Goal: Use online tool/utility: Use online tool/utility

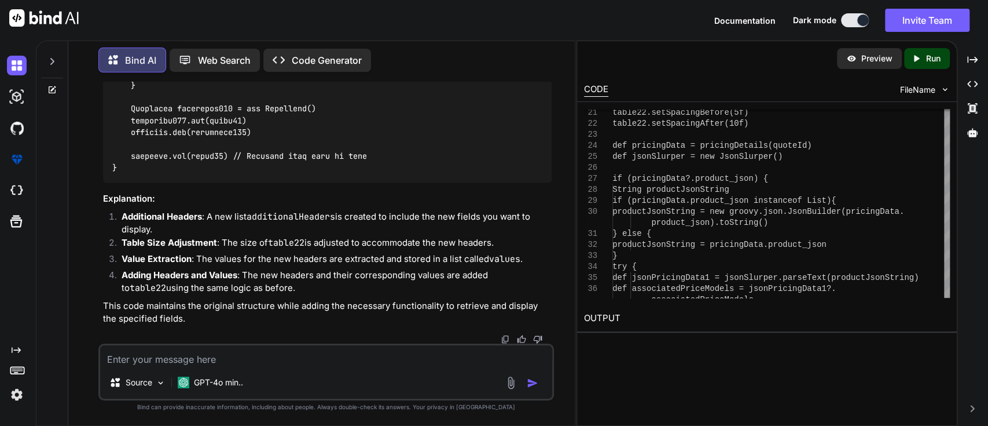
scroll to position [10826, 0]
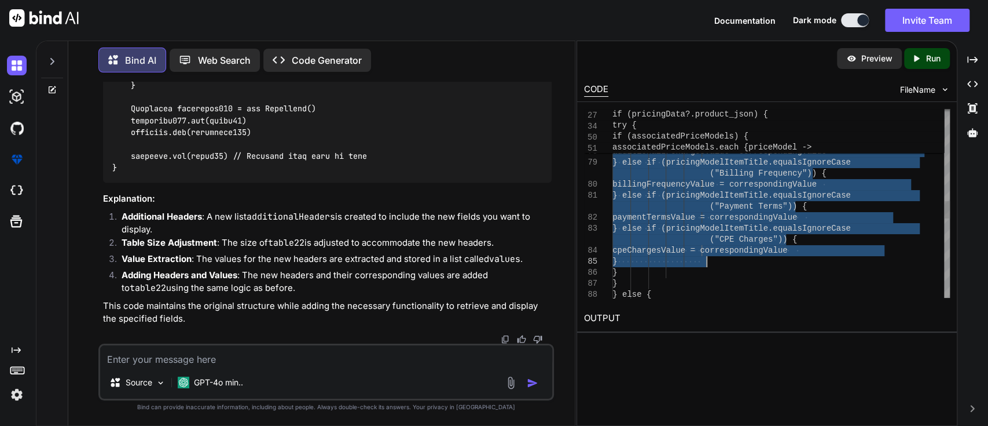
drag, startPoint x: 710, startPoint y: 213, endPoint x: 742, endPoint y: 261, distance: 57.3
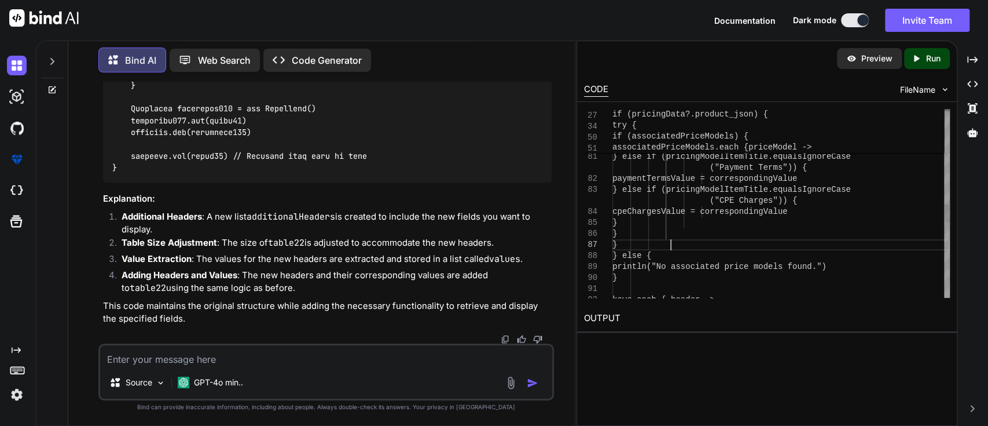
click at [715, 244] on div "additionalIPChargesValue = correspondingValue } else if (pricingModelItemTit le…" at bounding box center [782, 96] width 338 height 2046
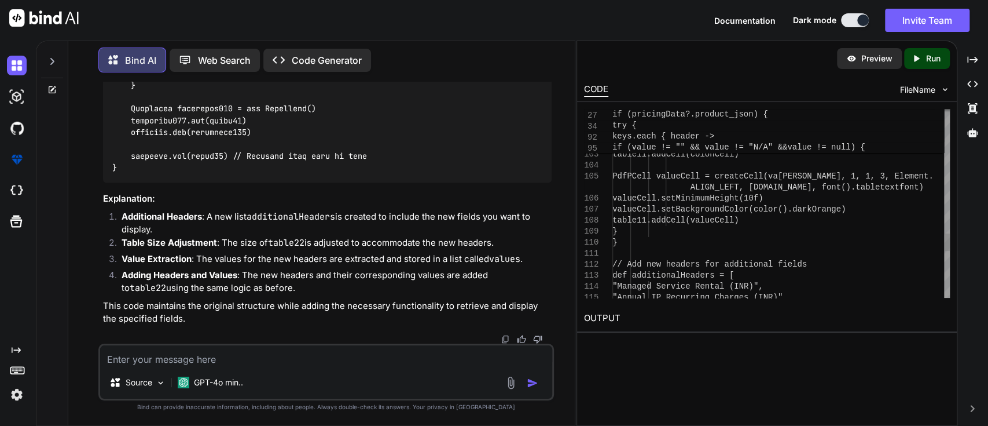
type textarea "paymentTermsValue = correspondingValue } else if (pricingModelItemTitle.equalsI…"
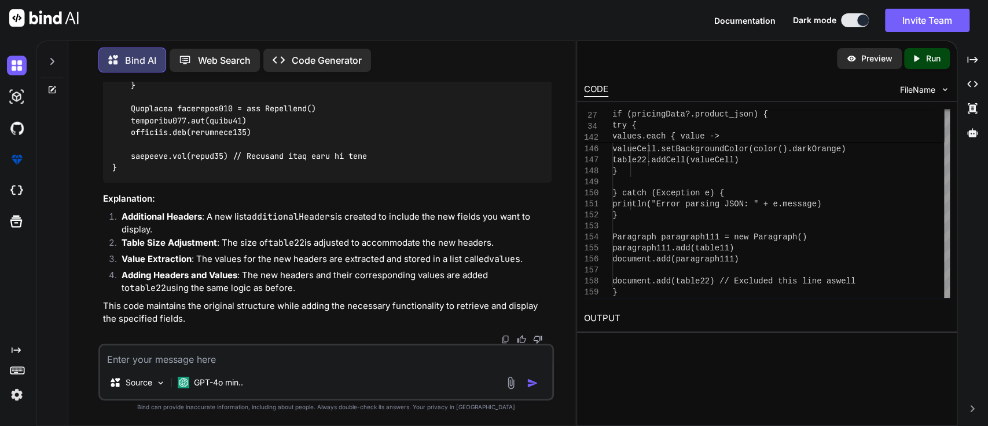
click at [217, 358] on textarea at bounding box center [326, 355] width 453 height 21
paste textarea "headers.each { header -> // Determine the value based on the header String valu…"
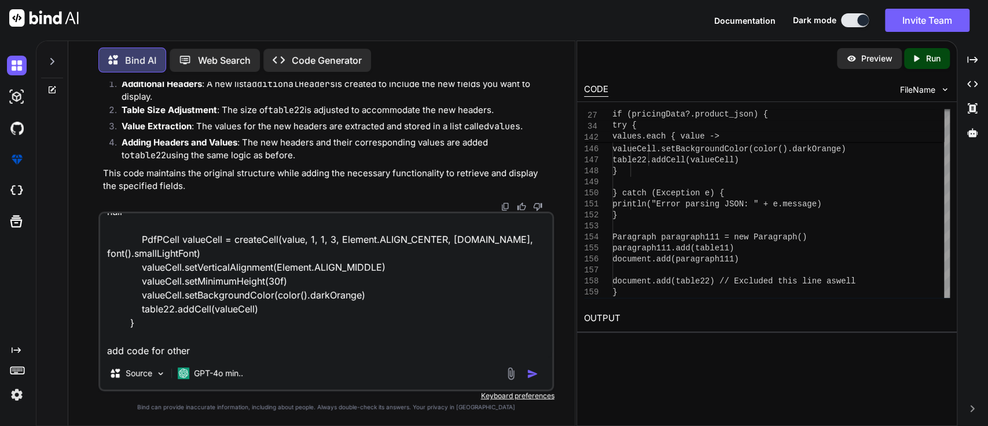
scroll to position [0, 0]
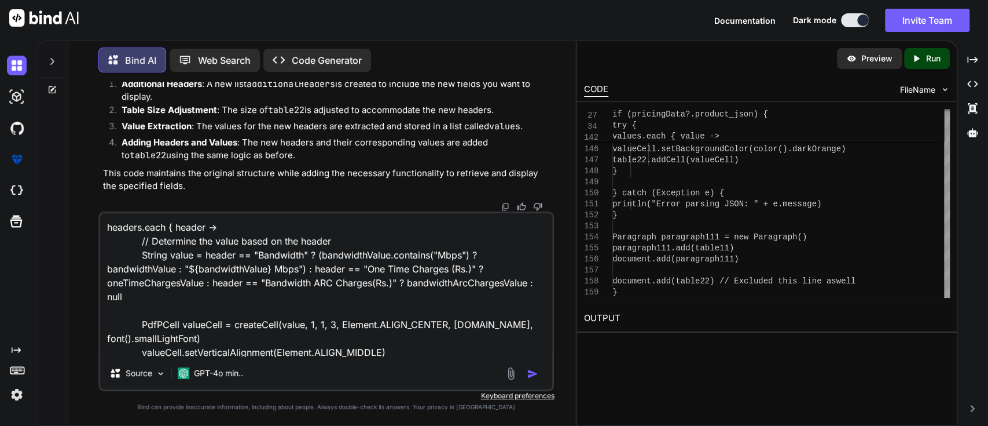
click at [108, 229] on textarea "headers.each { header -> // Determine the value based on the header String valu…" at bounding box center [326, 285] width 453 height 144
click at [146, 294] on textarea "headers.each { header -> // Determine the value based on the header String valu…" at bounding box center [326, 285] width 453 height 144
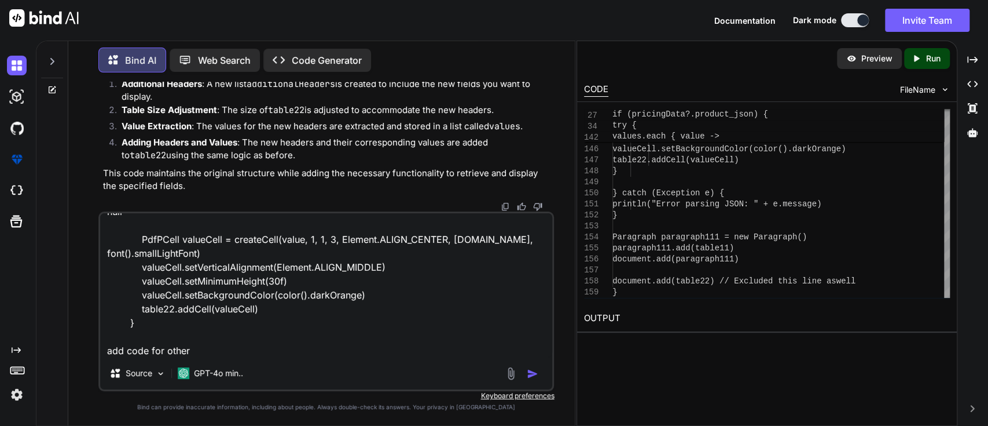
click at [128, 350] on textarea "headers.each { header -> // Determine the value based on the header String valu…" at bounding box center [326, 285] width 453 height 144
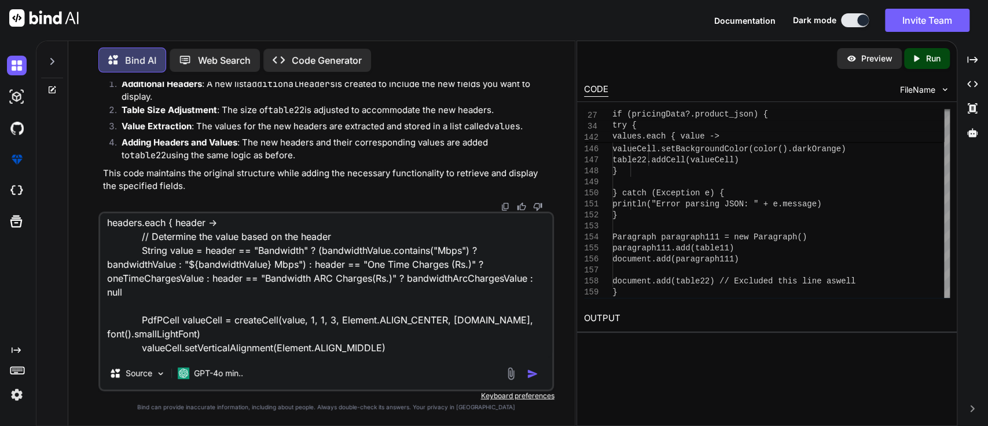
scroll to position [0, 0]
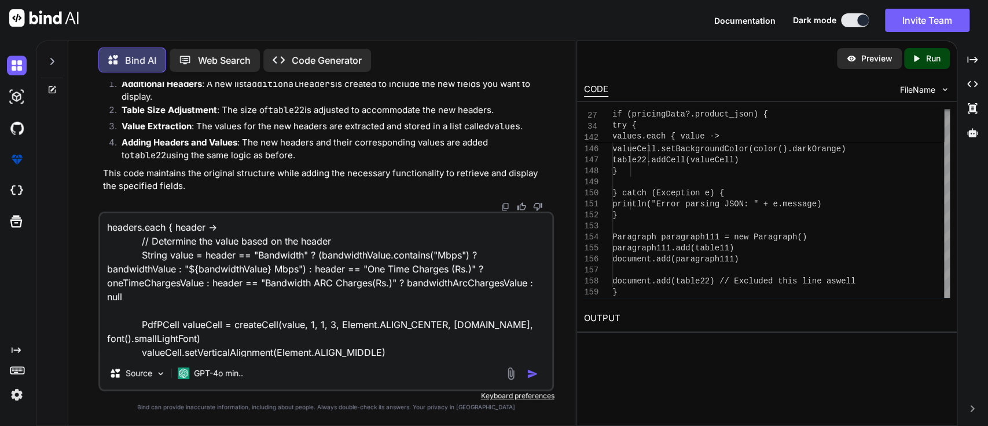
click at [131, 323] on textarea "headers.each { header -> // Determine the value based on the header String valu…" at bounding box center [326, 285] width 453 height 144
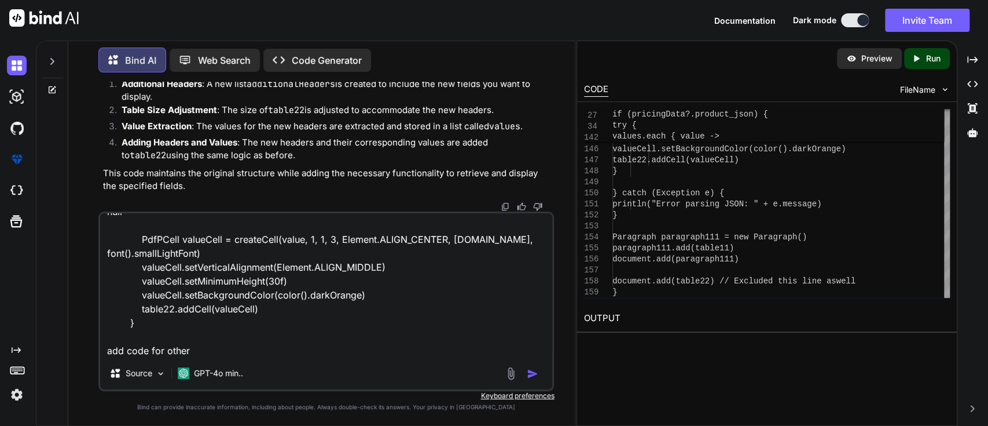
click at [148, 326] on textarea "headers.each { header -> // Determine the value based on the header String valu…" at bounding box center [326, 285] width 453 height 144
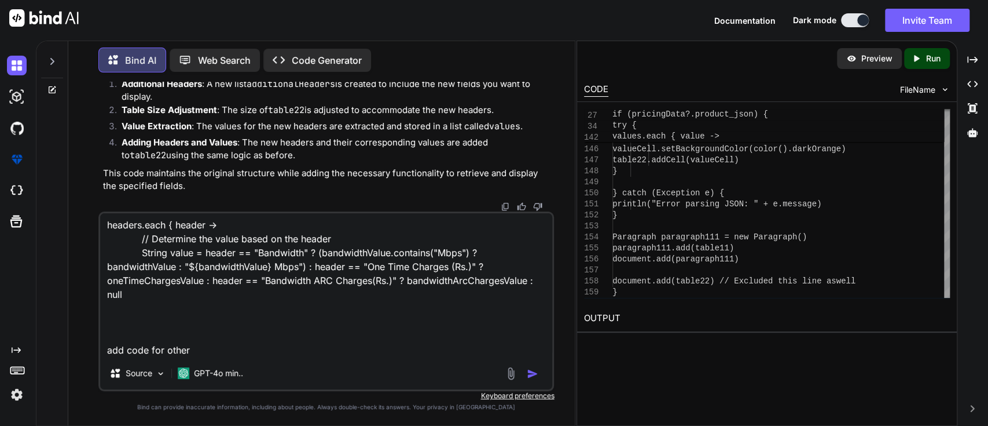
scroll to position [2, 0]
drag, startPoint x: 148, startPoint y: 326, endPoint x: 134, endPoint y: 326, distance: 14.5
click at [134, 326] on textarea "headers.each { header -> // Determine the value based on the header String valu…" at bounding box center [326, 285] width 453 height 144
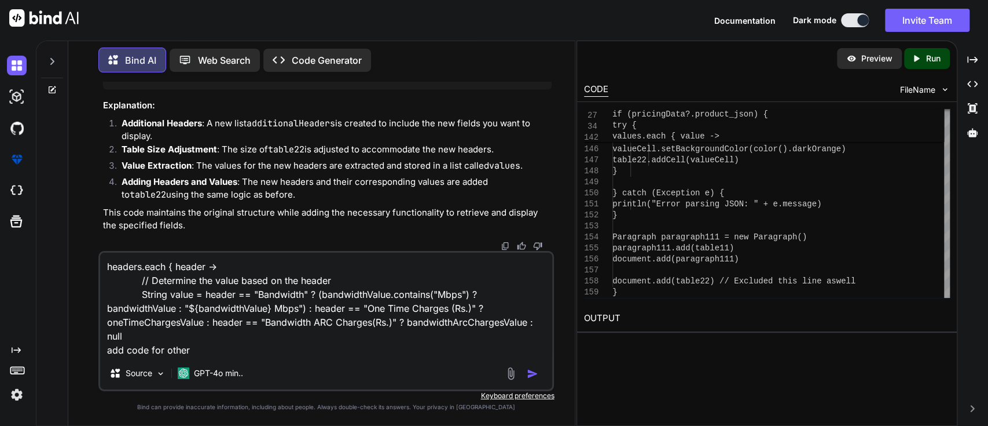
scroll to position [0, 0]
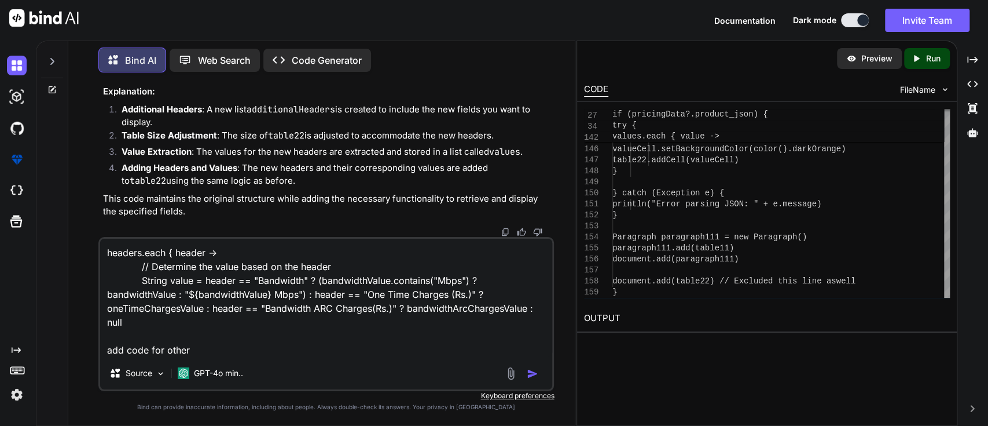
click at [195, 345] on textarea "headers.each { header -> // Determine the value based on the header String valu…" at bounding box center [326, 298] width 453 height 118
type textarea "headers.each { header -> // Determine the value based on the header String valu…"
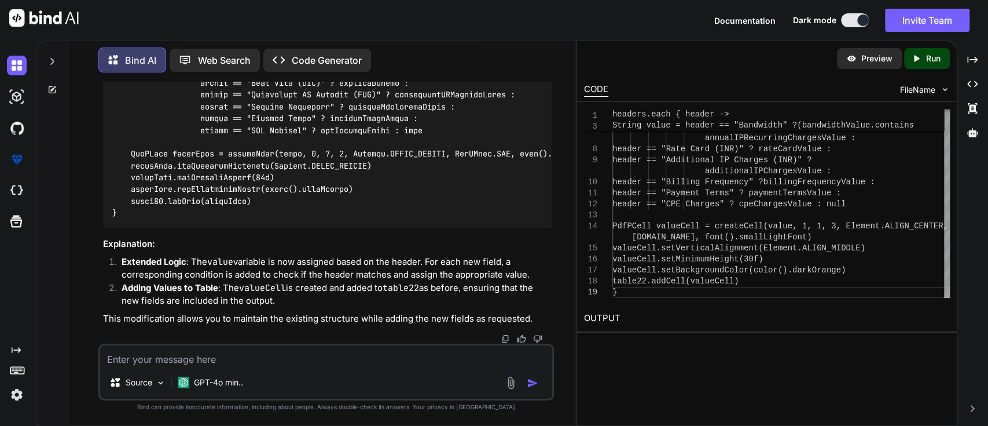
scroll to position [11410, 0]
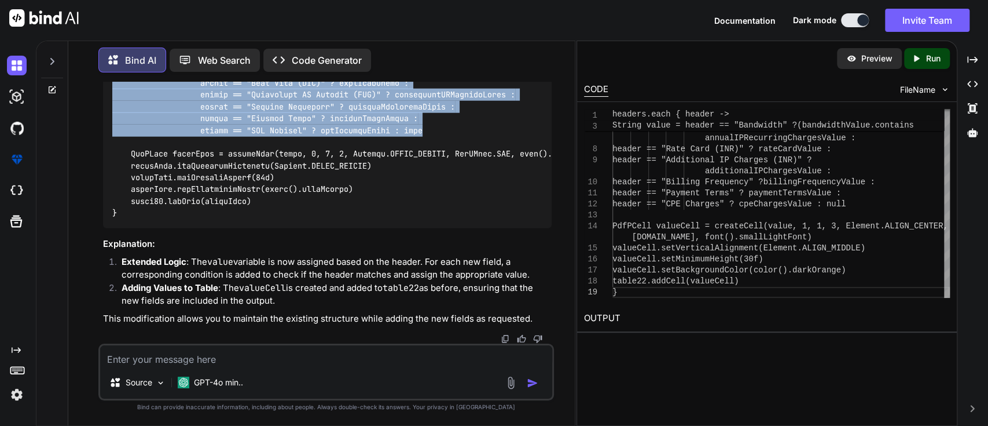
drag, startPoint x: 182, startPoint y: 146, endPoint x: 441, endPoint y: 248, distance: 278.7
click at [441, 228] on div at bounding box center [327, 107] width 449 height 243
copy code "header == "One Time Charges (Rs.)" ? oneTimeChargesValue : header == "Bandwidth…"
drag, startPoint x: 115, startPoint y: 111, endPoint x: 433, endPoint y: 244, distance: 344.9
click at [433, 228] on div at bounding box center [327, 107] width 449 height 243
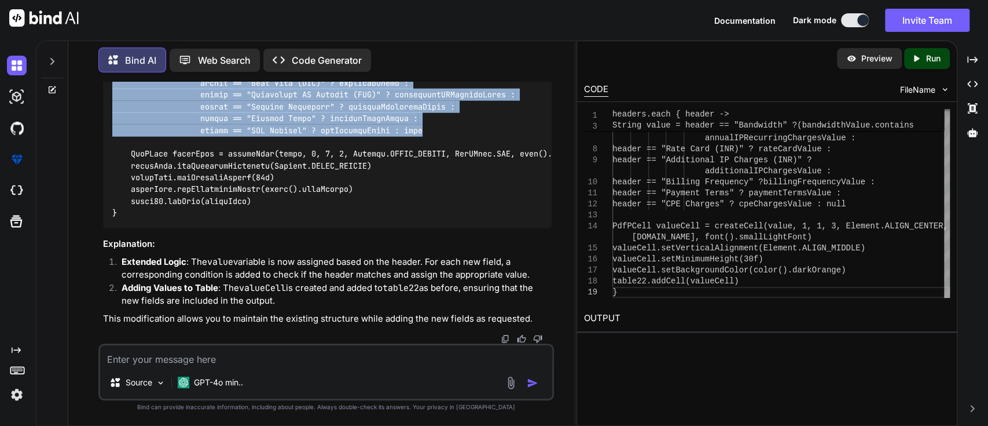
copy code "headers.each { header -> // Determine the value based on the header String valu…"
click at [470, 122] on div at bounding box center [327, 107] width 449 height 243
